Goal: Find specific page/section

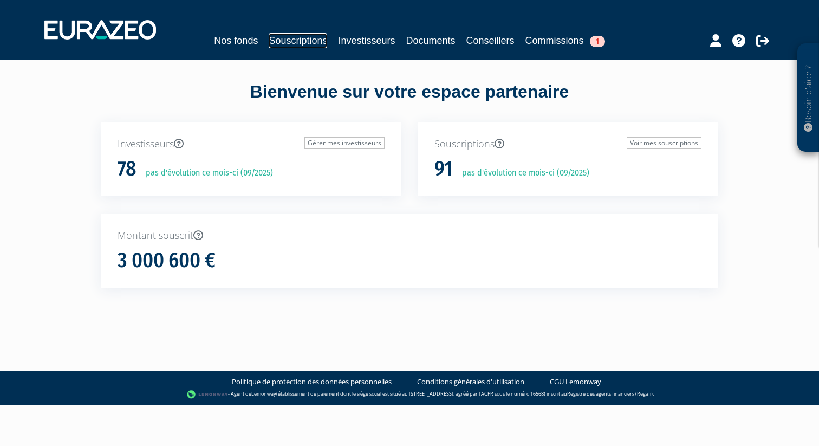
click at [318, 42] on link "Souscriptions" at bounding box center [298, 40] width 59 height 15
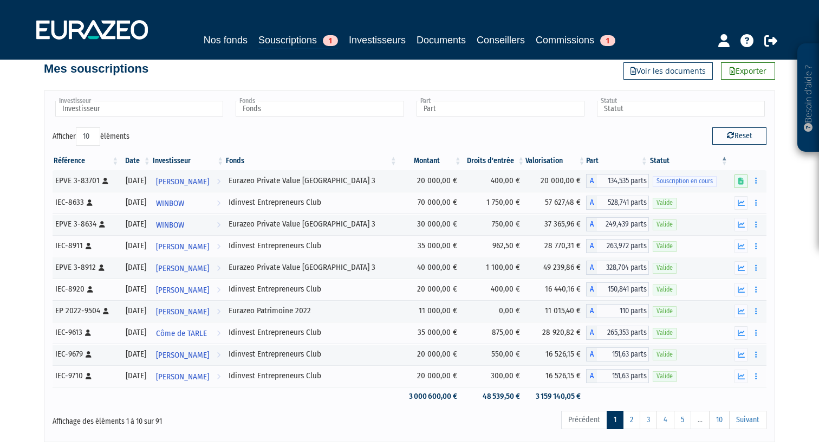
scroll to position [20, 0]
click at [347, 110] on input "text" at bounding box center [320, 108] width 168 height 16
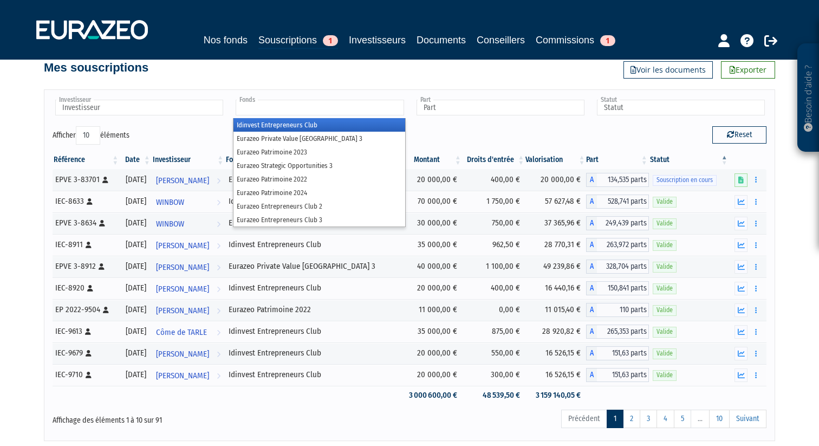
click at [340, 123] on li "Idinvest Entrepreneurs Club" at bounding box center [319, 125] width 171 height 14
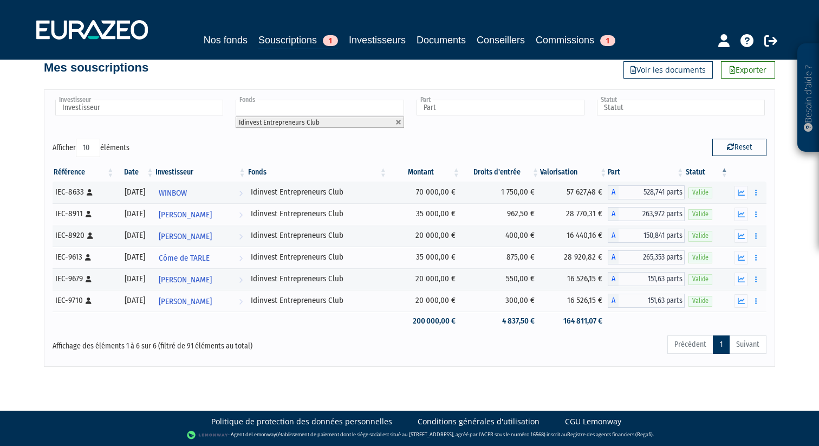
scroll to position [19, 0]
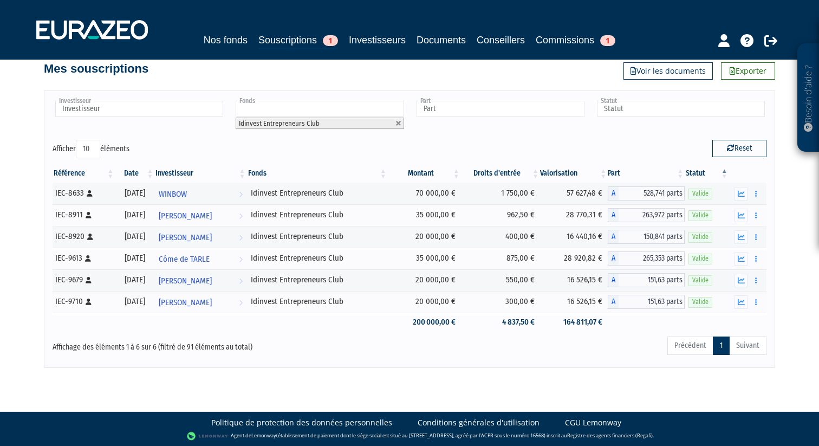
click at [341, 106] on input "text" at bounding box center [320, 109] width 168 height 16
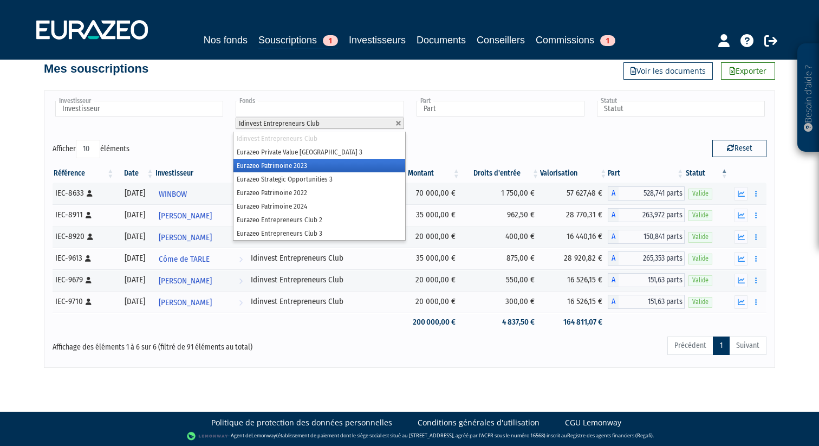
click at [319, 163] on li "Eurazeo Patrimoine 2023" at bounding box center [319, 166] width 171 height 14
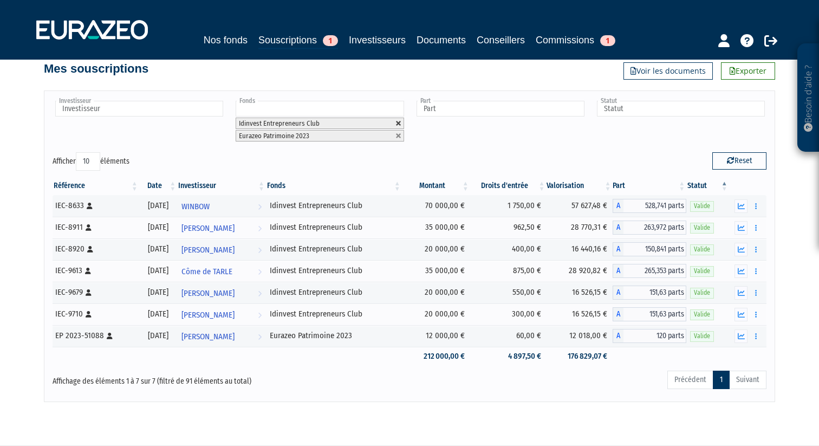
click at [398, 123] on link at bounding box center [399, 123] width 7 height 7
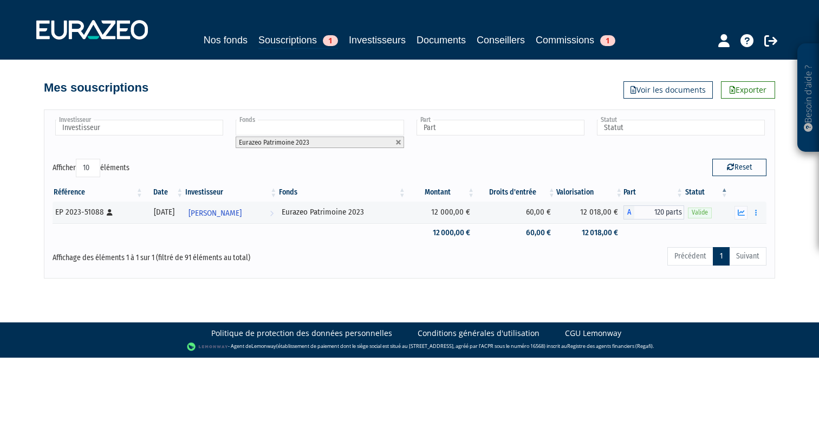
click at [327, 125] on input "text" at bounding box center [320, 128] width 168 height 16
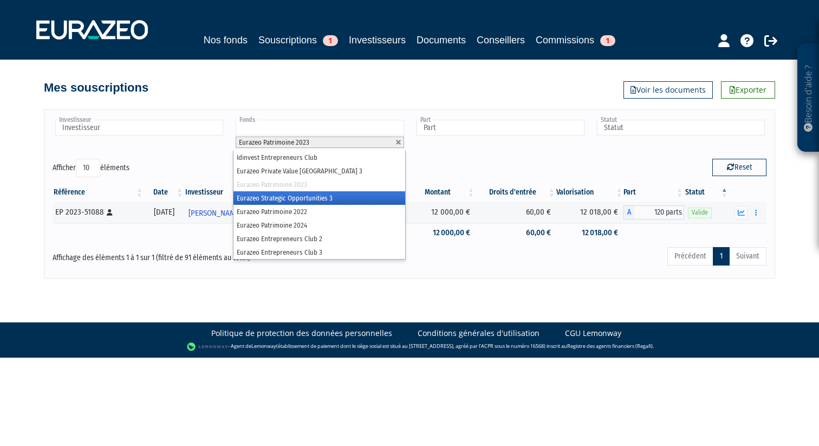
click at [346, 193] on li "Eurazeo Strategic Opportunities 3" at bounding box center [319, 198] width 171 height 14
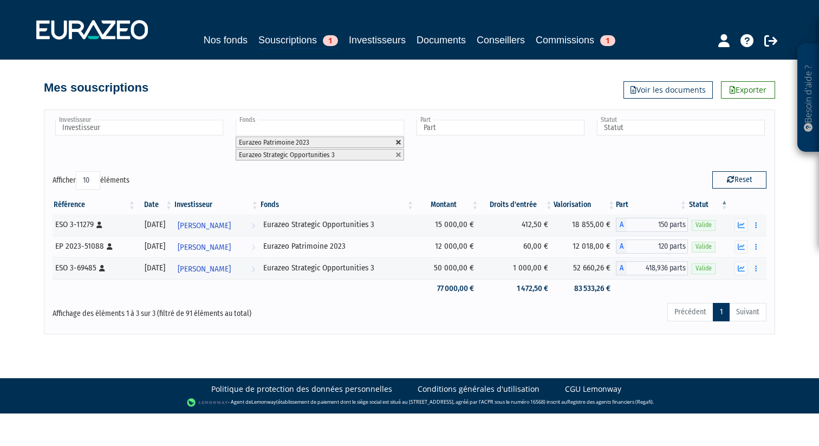
click at [397, 141] on link at bounding box center [399, 142] width 7 height 7
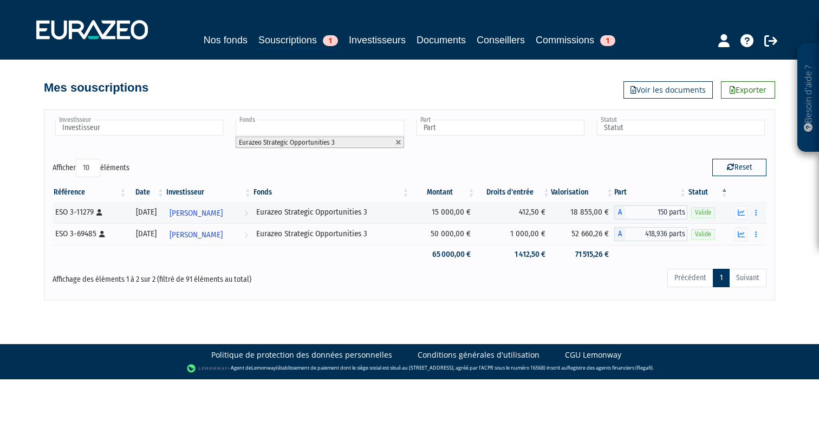
click at [344, 129] on input "text" at bounding box center [320, 128] width 168 height 16
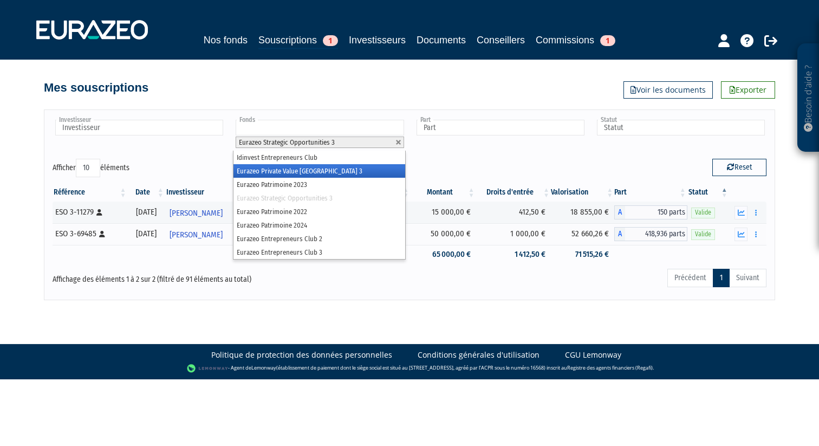
click at [337, 171] on li "Eurazeo Private Value [GEOGRAPHIC_DATA] 3" at bounding box center [319, 171] width 171 height 14
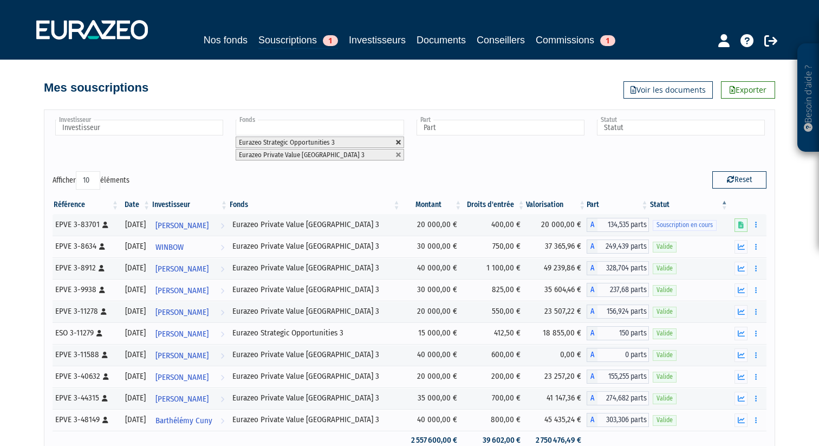
click at [399, 141] on link at bounding box center [399, 142] width 7 height 7
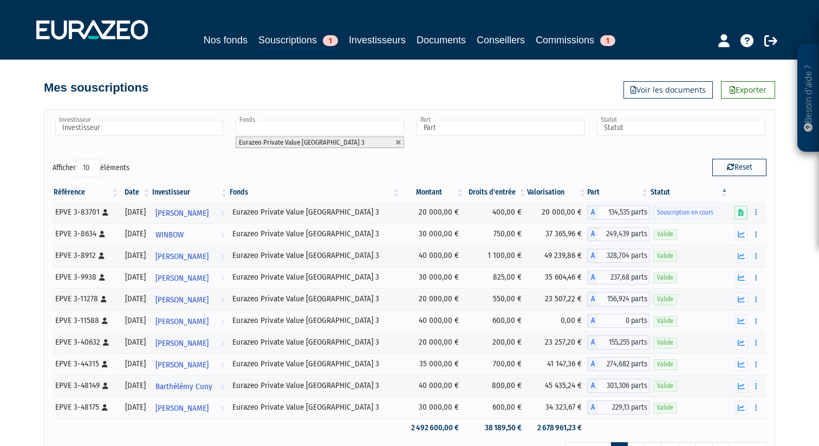
click at [425, 159] on div "Reset" at bounding box center [592, 169] width 365 height 21
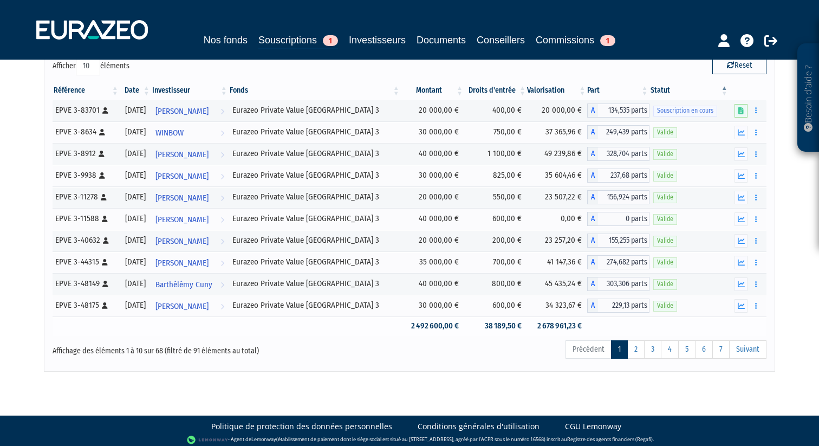
scroll to position [103, 0]
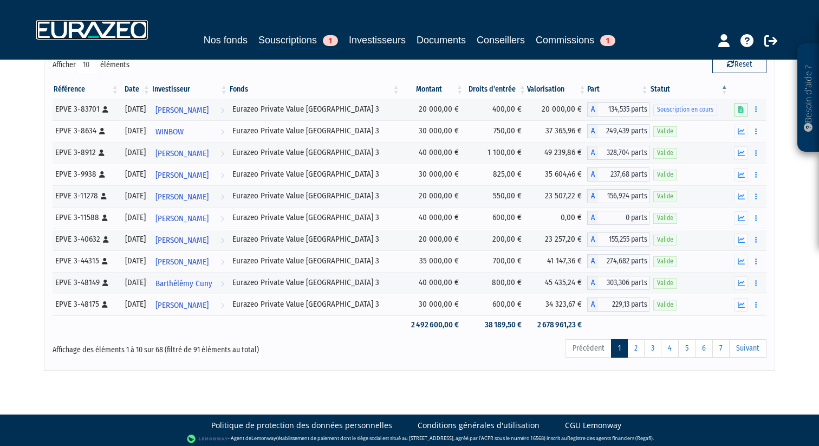
click at [106, 25] on img at bounding box center [92, 30] width 112 height 20
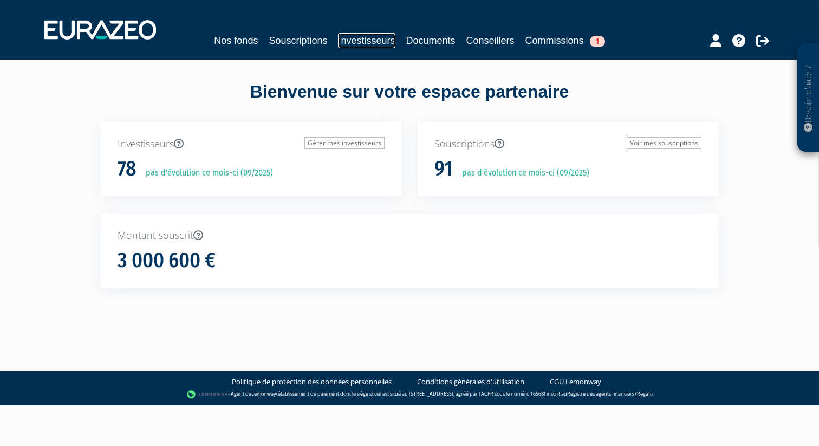
click at [365, 44] on link "Investisseurs" at bounding box center [366, 40] width 57 height 15
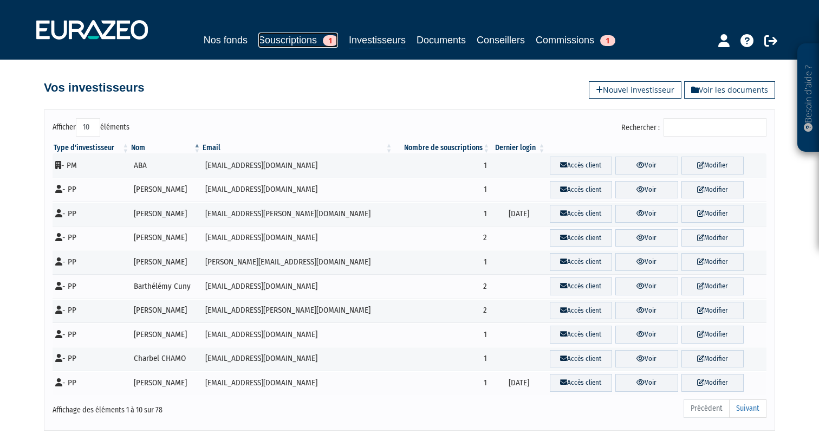
click at [304, 38] on link "Souscriptions 1" at bounding box center [299, 40] width 80 height 15
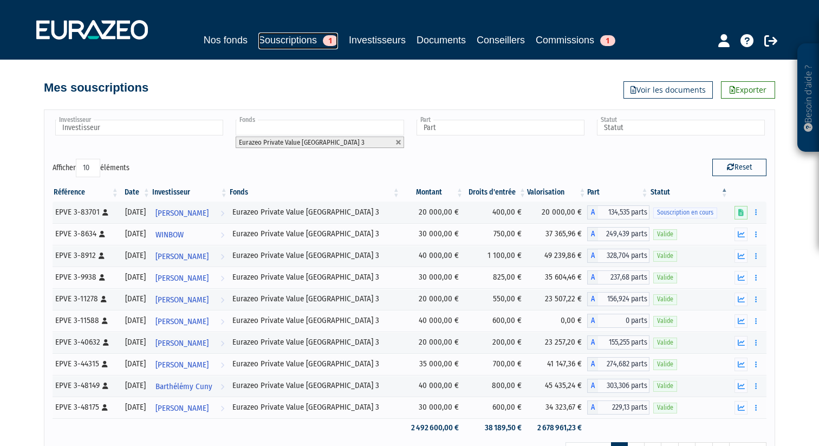
click at [283, 39] on link "Souscriptions 1" at bounding box center [299, 41] width 80 height 17
click at [128, 32] on img at bounding box center [92, 30] width 112 height 20
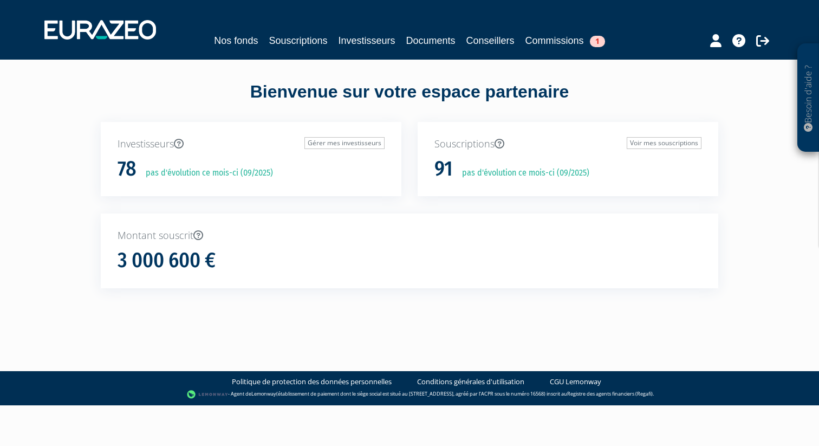
click at [377, 201] on div "Investisseurs Gérer mes investisseurs 78 pas d'évolution ce mois-ci (09/2025)" at bounding box center [251, 168] width 317 height 92
click at [307, 42] on link "Souscriptions" at bounding box center [298, 40] width 59 height 15
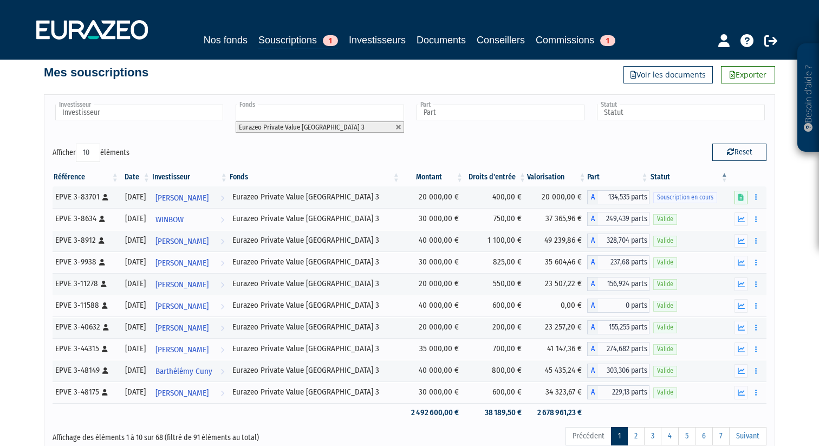
scroll to position [16, 0]
